Goal: Transaction & Acquisition: Subscribe to service/newsletter

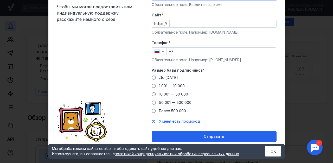
scroll to position [19, 0]
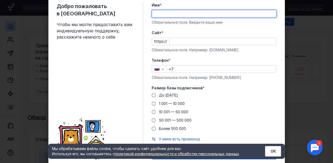
click at [201, 14] on input "Имя *" at bounding box center [214, 13] width 124 height 7
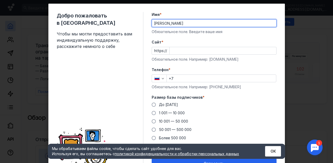
type input "[PERSON_NAME]"
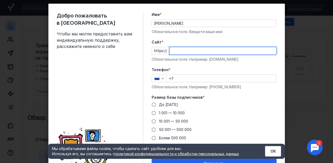
paste input "[DOMAIN_NAME][URL]"
type input "[DOMAIN_NAME][URL]"
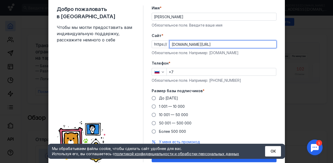
scroll to position [16, 0]
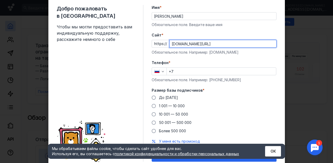
click at [182, 70] on input "+7" at bounding box center [221, 71] width 109 height 7
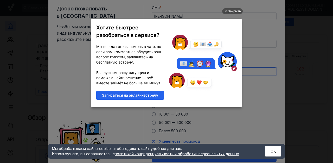
scroll to position [0, 0]
click at [236, 9] on div "Закрыть" at bounding box center [234, 11] width 13 height 6
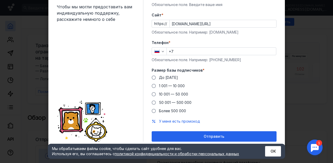
scroll to position [36, 0]
click at [167, 78] on span "До [DATE]" at bounding box center [168, 77] width 19 height 4
click at [0, 0] on input "До [DATE]" at bounding box center [0, 0] width 0 height 0
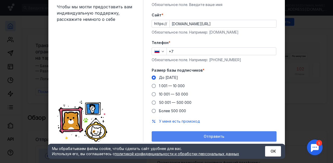
click at [181, 136] on div "Отправить" at bounding box center [214, 136] width 120 height 4
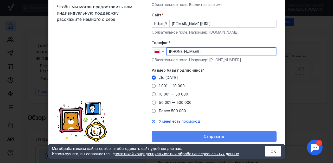
type input "[PHONE_NUMBER]"
click at [219, 136] on span "Отправить" at bounding box center [214, 136] width 21 height 4
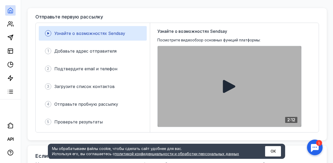
scroll to position [128, 0]
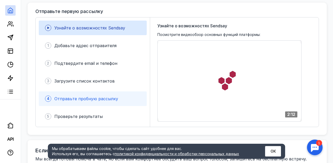
click at [129, 93] on div "4 Отправьте пробную рассылку" at bounding box center [93, 98] width 108 height 15
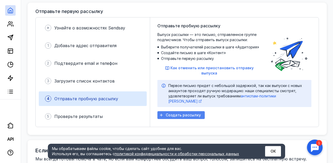
click at [171, 113] on span "Создать рассылку" at bounding box center [183, 115] width 35 height 4
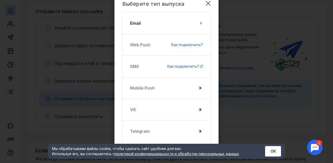
scroll to position [20, 0]
click at [199, 107] on div "VK" at bounding box center [166, 110] width 88 height 22
click at [200, 110] on icon at bounding box center [200, 109] width 3 height 3
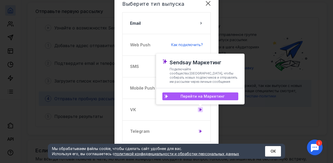
click at [204, 94] on div "Перейти на Маркетинг" at bounding box center [200, 96] width 76 height 8
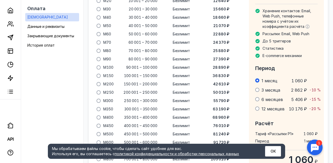
scroll to position [413, 0]
click at [11, 36] on icon at bounding box center [10, 37] width 6 height 6
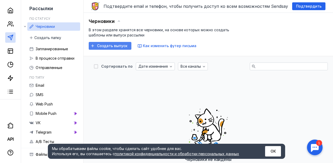
click at [99, 45] on span "Создать выпуск" at bounding box center [112, 46] width 30 height 4
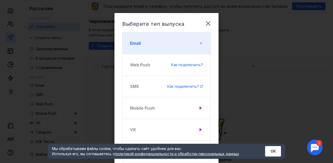
click at [178, 45] on button "Email" at bounding box center [166, 43] width 88 height 22
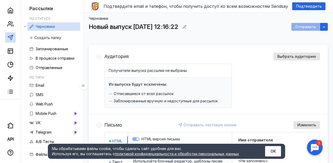
click at [13, 34] on link at bounding box center [10, 37] width 10 height 10
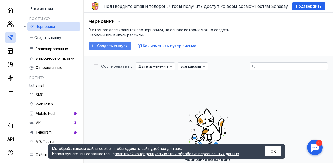
click at [104, 48] on div "Создать выпуск" at bounding box center [110, 46] width 43 height 8
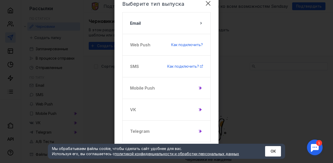
scroll to position [20, 0]
click at [198, 107] on div at bounding box center [200, 109] width 5 height 5
click at [148, 108] on div "VK" at bounding box center [166, 110] width 88 height 22
click at [133, 111] on div "VK" at bounding box center [166, 110] width 88 height 22
click at [198, 110] on div at bounding box center [200, 109] width 5 height 5
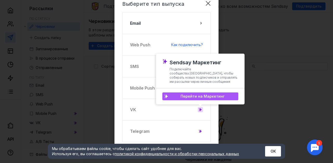
click at [200, 98] on div "Перейти на Маркетинг" at bounding box center [200, 96] width 76 height 8
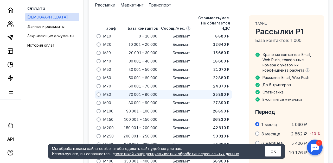
scroll to position [367, 0]
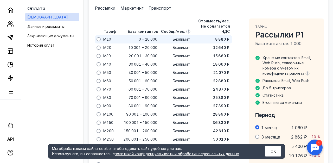
click at [118, 35] on div "0 – 10 000" at bounding box center [138, 39] width 42 height 8
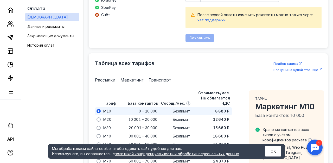
scroll to position [342, 0]
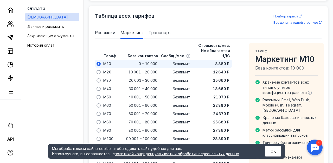
click at [99, 62] on span at bounding box center [99, 64] width 4 height 4
click at [0, 0] on input "radio" at bounding box center [0, 0] width 0 height 0
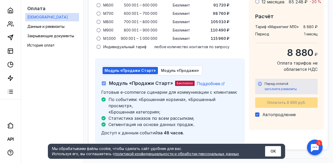
scroll to position [550, 0]
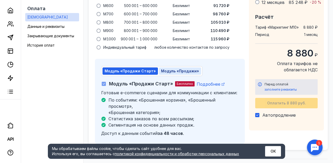
click at [181, 69] on span "Модуль «Продажи»" at bounding box center [180, 71] width 38 height 4
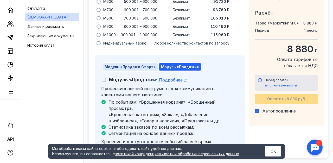
click at [139, 65] on span "Модуль «Продажи Старт»" at bounding box center [130, 67] width 51 height 4
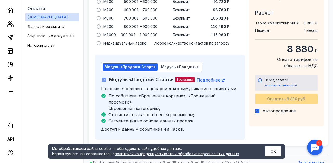
checkbox input "true"
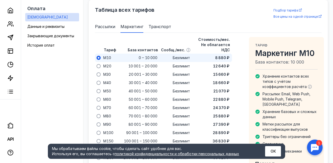
scroll to position [347, 0]
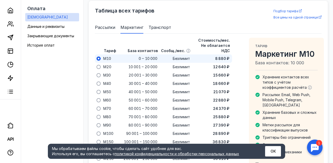
click at [125, 54] on div "0 – 10 000" at bounding box center [138, 58] width 42 height 8
click at [103, 56] on span "M10" at bounding box center [107, 58] width 8 height 5
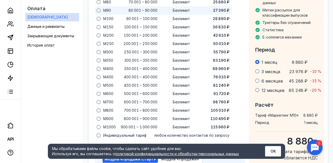
scroll to position [478, 0]
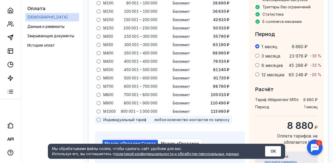
click at [119, 116] on div at bounding box center [138, 120] width 42 height 8
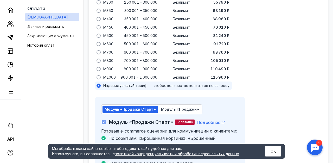
scroll to position [510, 0]
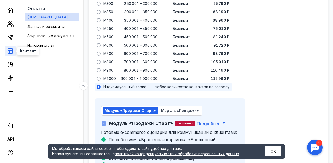
click at [12, 51] on icon at bounding box center [10, 51] width 6 height 6
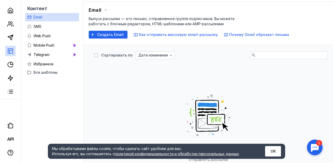
scroll to position [20, 0]
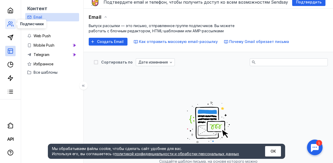
click at [9, 24] on icon at bounding box center [10, 24] width 6 height 6
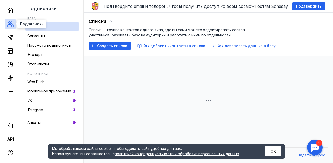
scroll to position [16, 0]
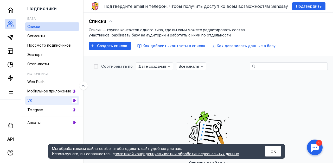
click at [42, 101] on link "VK" at bounding box center [52, 100] width 54 height 8
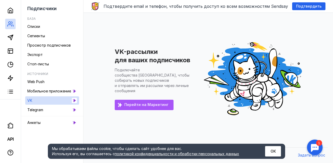
click at [159, 100] on div "Перейти на Маркетинг" at bounding box center [144, 105] width 59 height 10
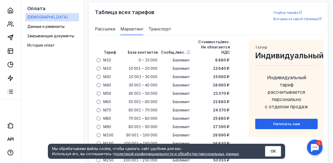
click at [158, 95] on div "Тариф База контактов Сообщ./мес. Стоимость/мес. Не облагается НДС M10 0 – 10 00…" at bounding box center [163, 147] width 137 height 216
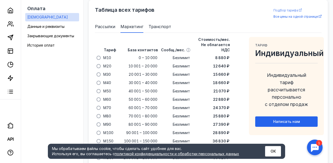
click at [288, 12] on span "Подбор тарифа" at bounding box center [285, 10] width 25 height 4
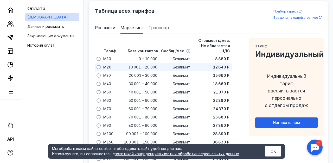
scroll to position [347, 0]
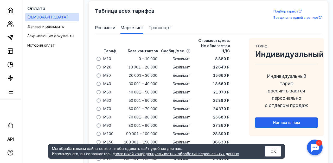
click at [164, 27] on span "Транспорт" at bounding box center [160, 27] width 23 height 6
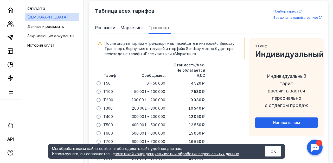
click at [114, 30] on span "Рассылки" at bounding box center [105, 27] width 20 height 6
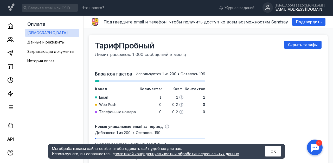
scroll to position [0, 0]
click at [8, 55] on icon at bounding box center [10, 53] width 6 height 6
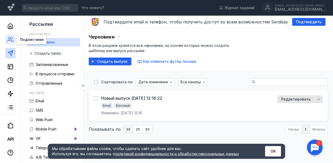
click at [13, 41] on icon at bounding box center [10, 39] width 6 height 6
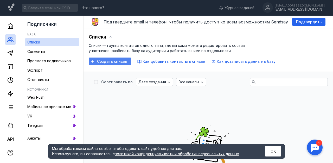
click at [112, 59] on div "Создать список" at bounding box center [110, 61] width 42 height 8
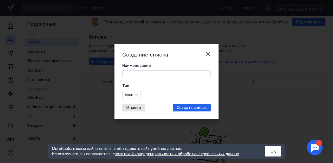
click at [136, 74] on input "Наименование" at bounding box center [167, 74] width 88 height 7
type input "D"
type input "Sed"
type input "Sedova Studio"
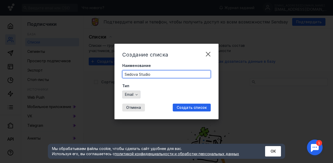
click at [129, 92] on span "Email" at bounding box center [129, 94] width 9 height 4
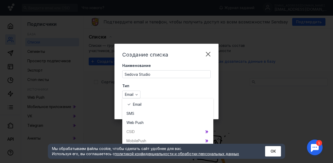
click at [162, 89] on div "Тип Email" at bounding box center [166, 90] width 88 height 15
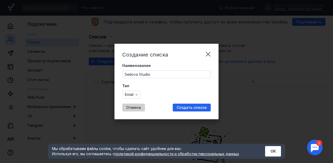
click at [131, 105] on div "Отмена" at bounding box center [133, 108] width 23 height 8
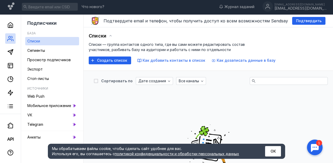
scroll to position [81, 0]
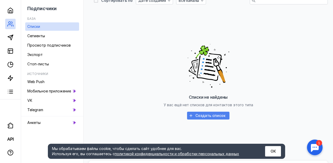
click at [209, 114] on span "Создать список" at bounding box center [210, 115] width 30 height 4
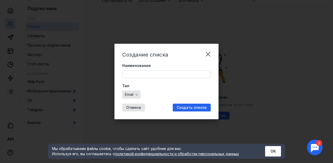
click at [139, 92] on div "button" at bounding box center [136, 94] width 5 height 5
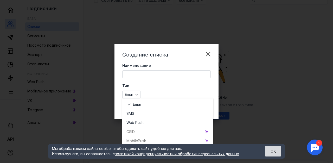
click at [270, 156] on button "ОК" at bounding box center [273, 151] width 16 height 10
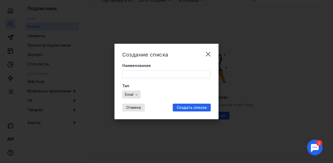
click at [131, 97] on div "Email" at bounding box center [131, 95] width 18 height 8
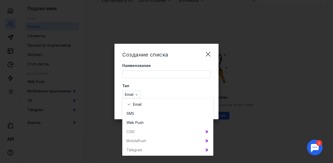
click at [142, 146] on div "Telegr am" at bounding box center [167, 149] width 91 height 9
click at [139, 151] on div "Telegr am" at bounding box center [167, 149] width 91 height 9
click at [208, 149] on icon "grid" at bounding box center [207, 150] width 4 height 4
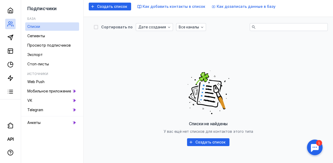
scroll to position [54, 0]
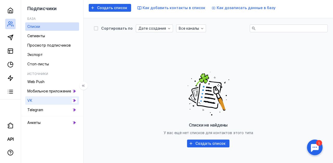
click at [57, 102] on link "VK" at bounding box center [52, 100] width 54 height 8
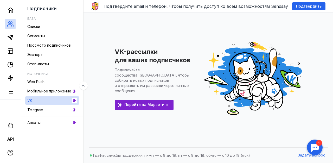
scroll to position [16, 0]
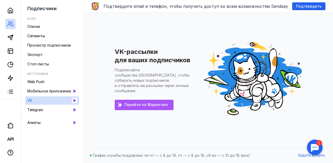
click at [144, 103] on span "Перейти на Маркетинг" at bounding box center [146, 105] width 44 height 4
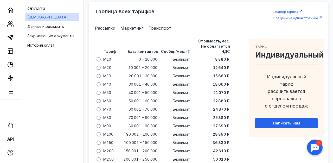
scroll to position [348, 0]
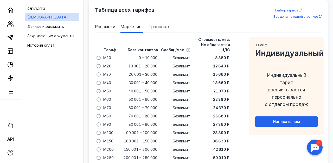
click at [104, 27] on span "Рассылки" at bounding box center [105, 26] width 20 height 6
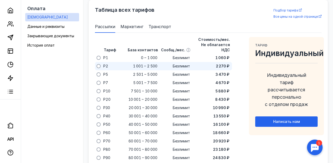
scroll to position [347, 0]
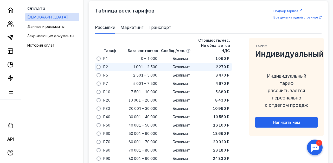
click at [168, 64] on div "Безлимит" at bounding box center [175, 67] width 33 height 8
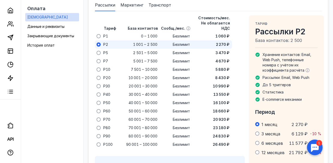
scroll to position [370, 0]
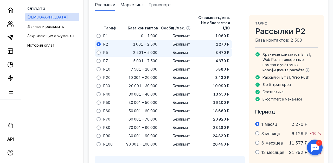
click at [219, 50] on span "3 470 ₽" at bounding box center [222, 52] width 14 height 5
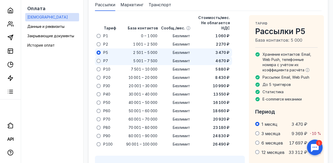
click at [220, 58] on span "4 670 ₽" at bounding box center [222, 60] width 14 height 5
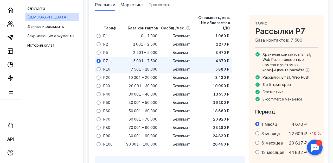
click at [221, 67] on div "5 880 ₽" at bounding box center [222, 69] width 15 height 6
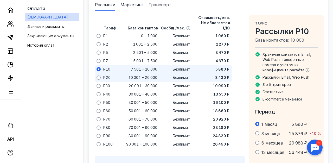
click at [221, 75] on span "8 430 ₽" at bounding box center [222, 77] width 14 height 5
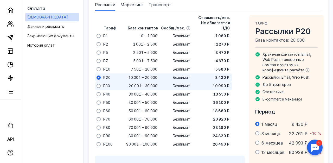
click at [221, 83] on span "10 990 ₽" at bounding box center [221, 85] width 17 height 5
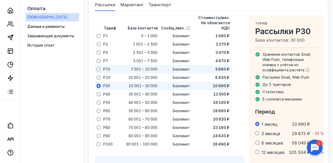
click at [220, 67] on div "5 880 ₽" at bounding box center [211, 69] width 40 height 8
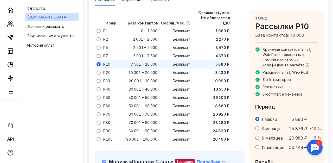
scroll to position [363, 0]
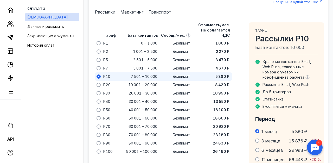
click at [131, 10] on span "Маркетинг" at bounding box center [131, 12] width 23 height 6
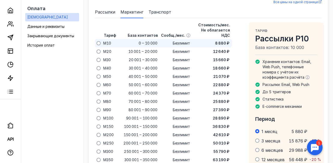
click at [217, 40] on div "8 880 ₽" at bounding box center [222, 43] width 15 height 6
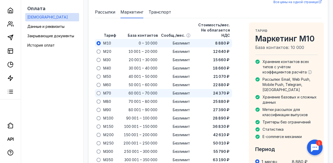
scroll to position [358, 0]
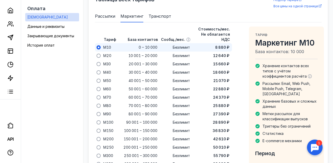
click at [105, 18] on span "Рассылки" at bounding box center [105, 16] width 20 height 6
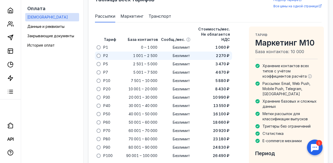
click at [210, 52] on div "2 270 ₽" at bounding box center [211, 56] width 40 height 8
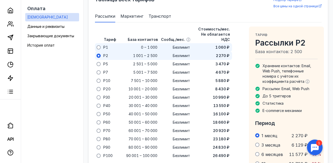
click at [211, 45] on div "1 060 ₽" at bounding box center [211, 47] width 40 height 8
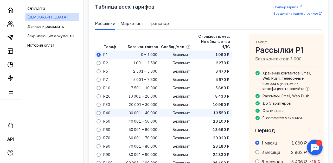
scroll to position [347, 0]
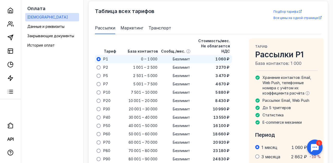
click at [123, 33] on li "Маркетинг" at bounding box center [131, 28] width 23 height 12
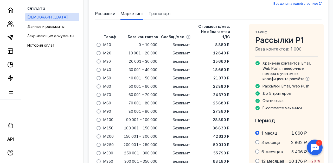
scroll to position [363, 0]
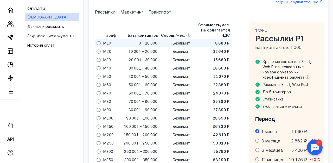
click at [215, 39] on div "8 880 ₽" at bounding box center [211, 43] width 40 height 8
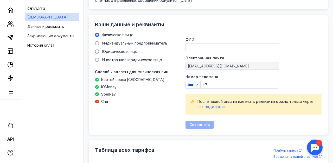
scroll to position [144, 0]
